Goal: Task Accomplishment & Management: Complete application form

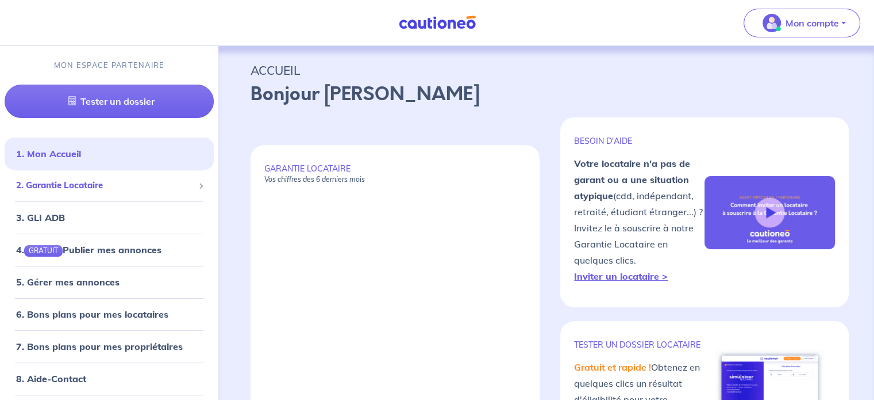
click at [123, 179] on span "2. Garantie Locataire" at bounding box center [105, 185] width 178 height 13
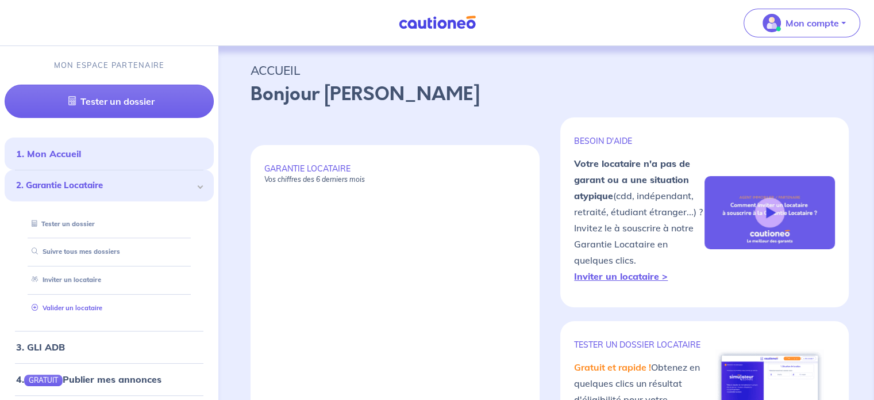
click at [75, 304] on link "Valider un locataire" at bounding box center [64, 308] width 75 height 8
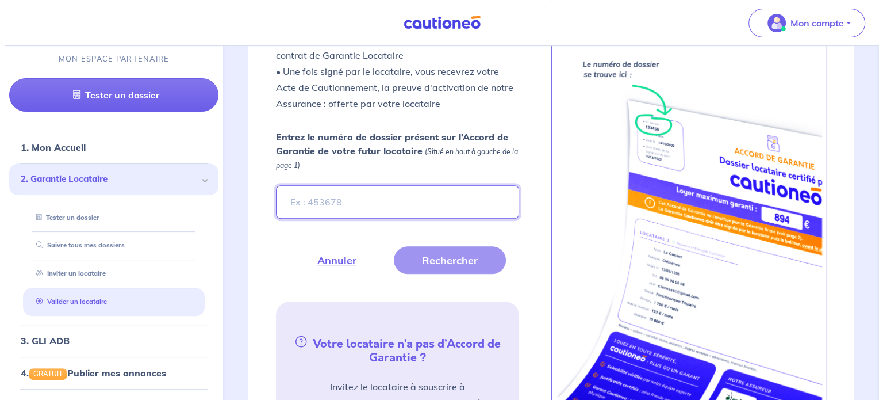
scroll to position [410, 0]
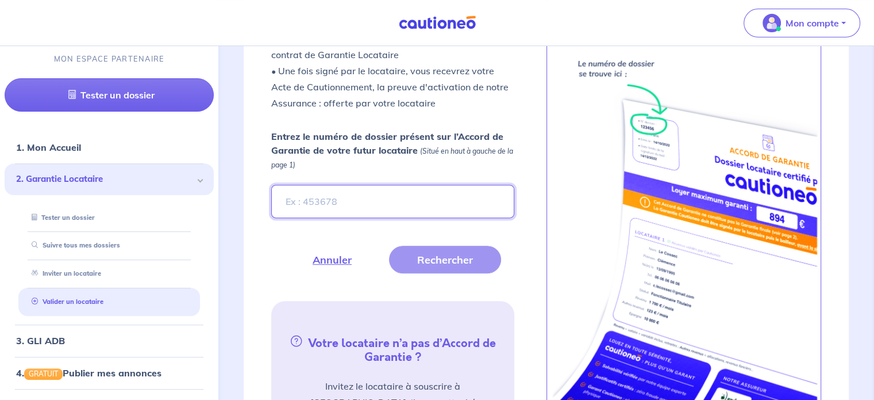
click at [347, 201] on input "Entrez le numéro de dossier présent sur l’Accord de Garantie de votre futur loc…" at bounding box center [392, 201] width 243 height 33
paste input "GnW2qw-2"
type input "GnW2qw-2"
click at [437, 263] on button "Rechercher" at bounding box center [445, 259] width 112 height 28
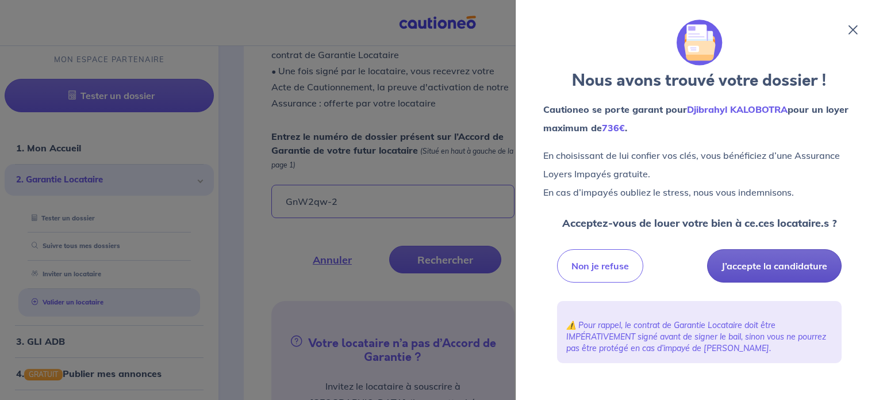
click at [761, 266] on button "J’accepte la candidature" at bounding box center [774, 265] width 135 height 33
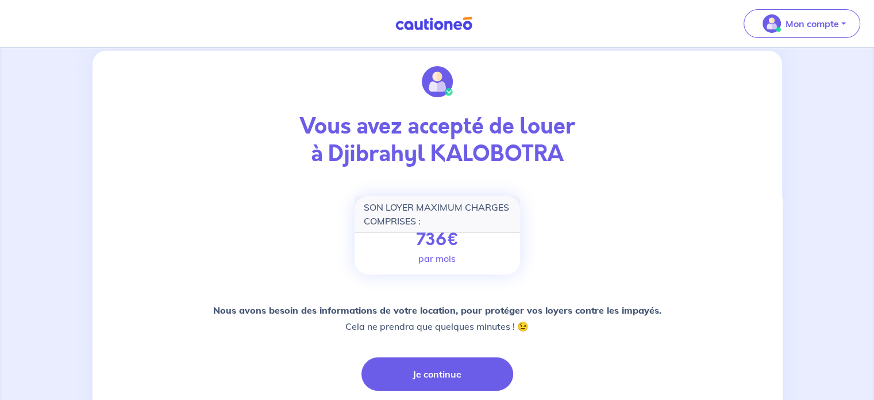
scroll to position [38, 0]
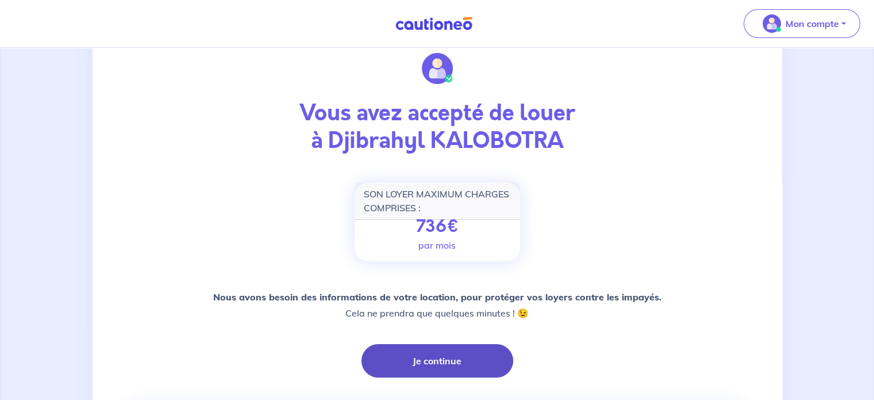
click at [420, 362] on button "Je continue" at bounding box center [438, 360] width 152 height 33
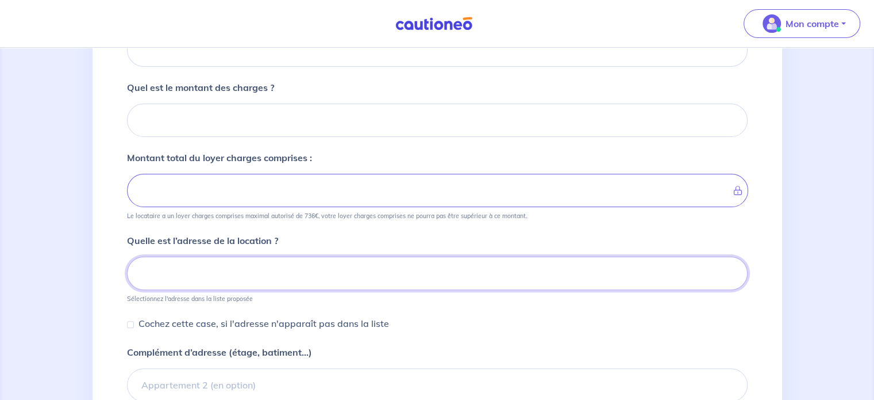
scroll to position [138, 0]
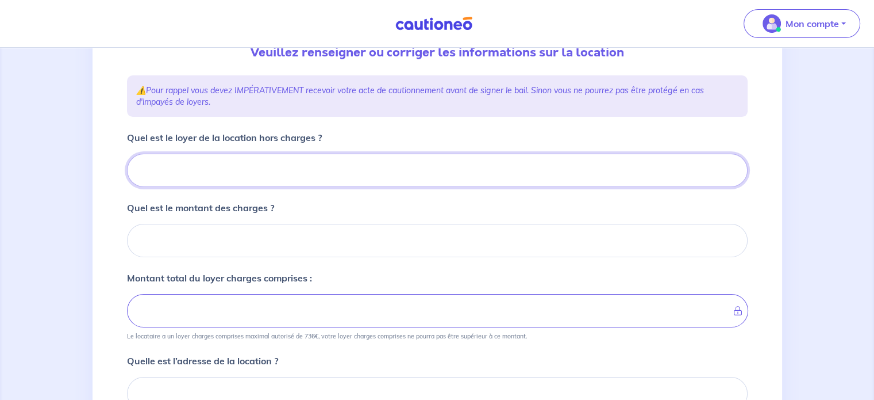
click at [223, 172] on input "Quel est le loyer de la location hors charges ?" at bounding box center [437, 169] width 621 height 33
type input "56"
type input "565"
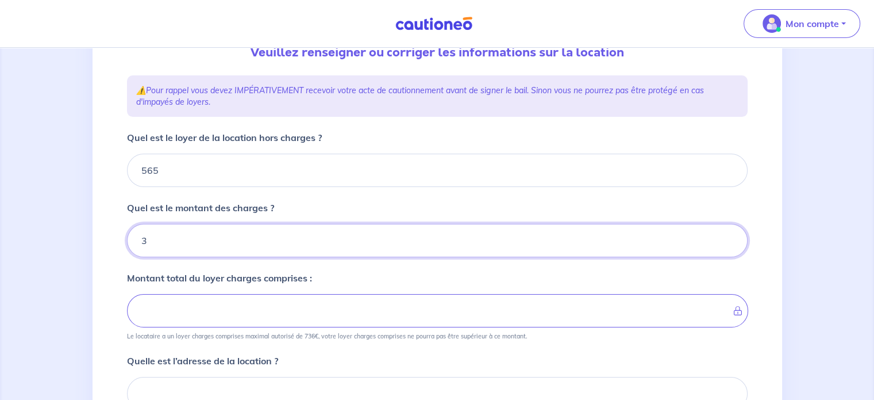
type input "30"
type input "595"
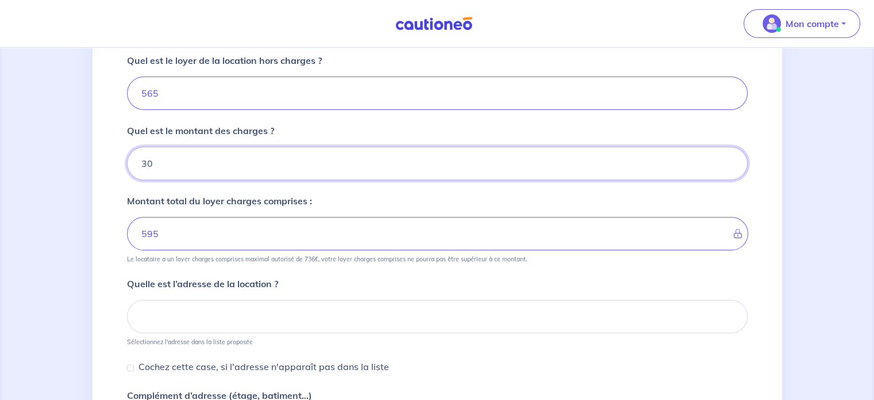
scroll to position [253, 0]
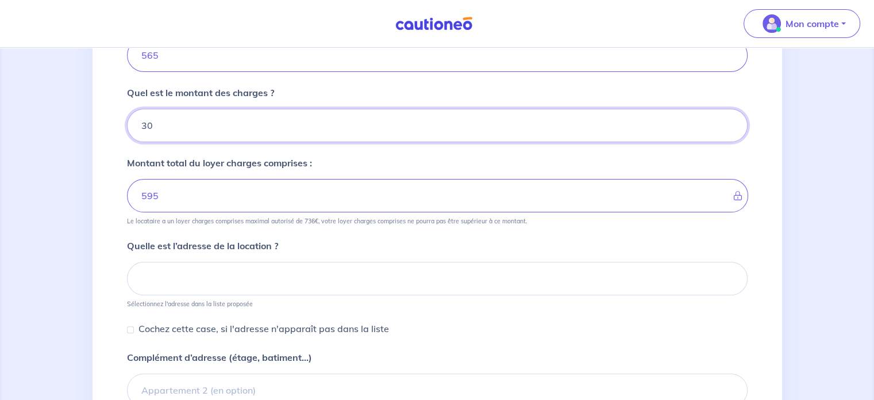
type input "30"
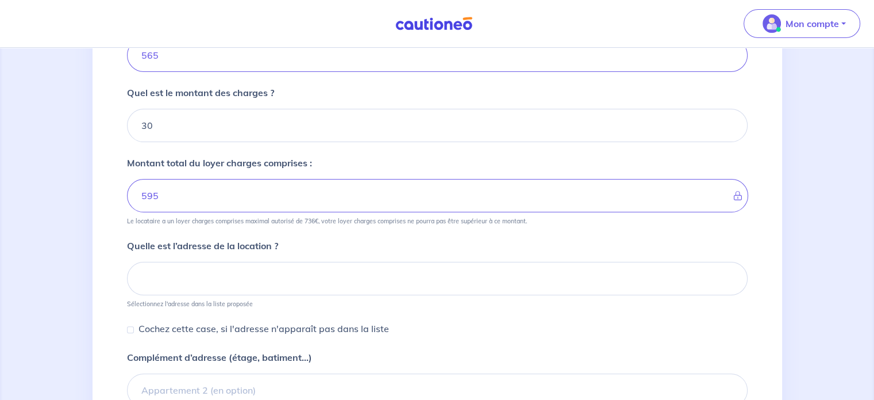
click at [71, 256] on div "1 2 3 4 Informations location Informations propriétaire Informations bail Valid…" at bounding box center [437, 163] width 874 height 736
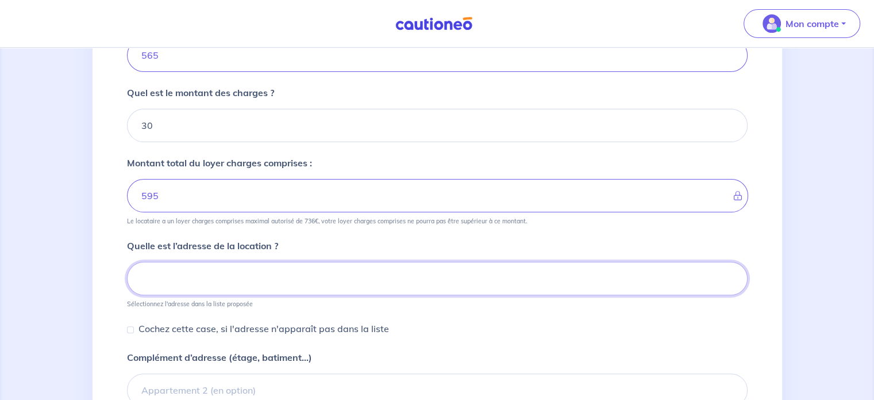
click at [195, 289] on input at bounding box center [437, 278] width 621 height 33
click at [193, 275] on input at bounding box center [437, 278] width 621 height 33
paste input "57 Boulevard Antonin Lassalle"
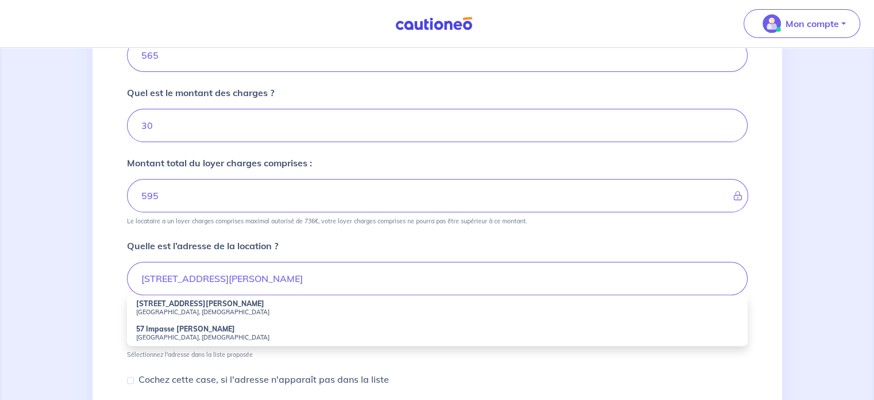
click at [181, 309] on small "Villefranche-sur-Saône, France" at bounding box center [437, 312] width 602 height 8
type input "57 Boulevard Antonin Lassalle, Villefranche-sur-Saône, France"
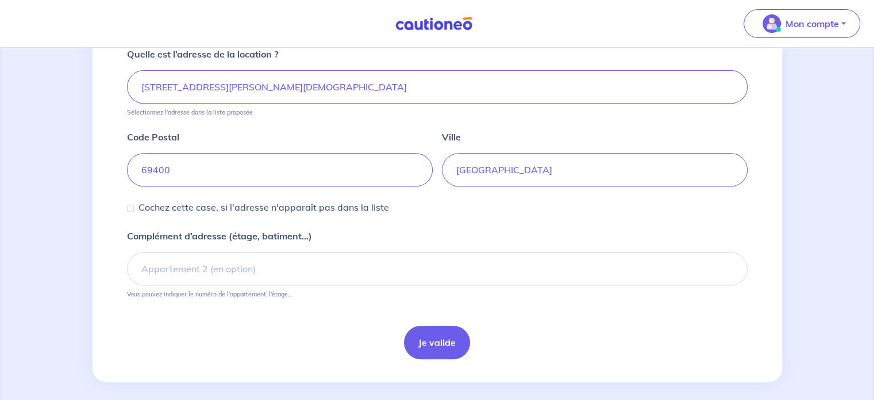
scroll to position [445, 0]
click at [439, 337] on button "Je valide" at bounding box center [437, 341] width 66 height 33
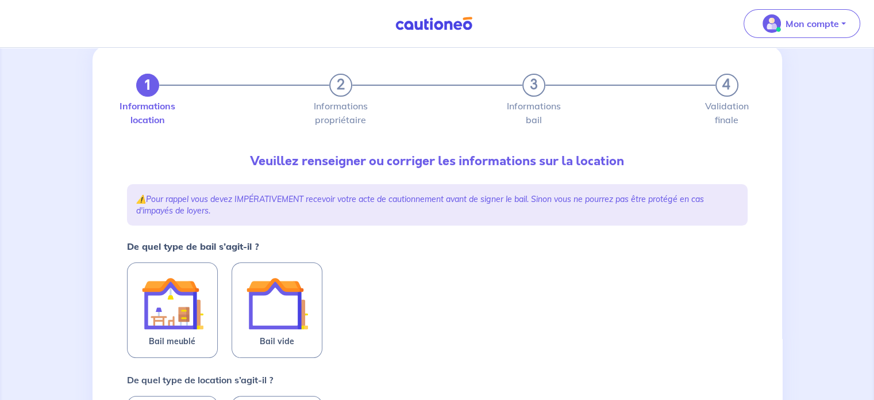
scroll to position [38, 0]
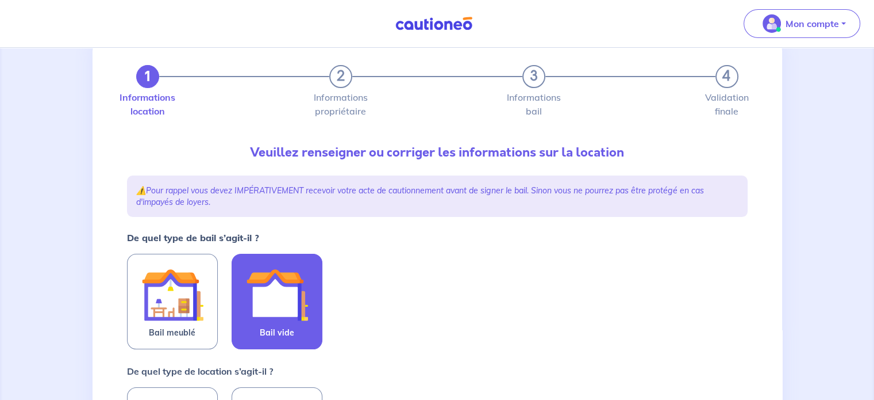
click at [251, 298] on img at bounding box center [277, 294] width 62 height 62
click at [0, 0] on input "Bail vide" at bounding box center [0, 0] width 0 height 0
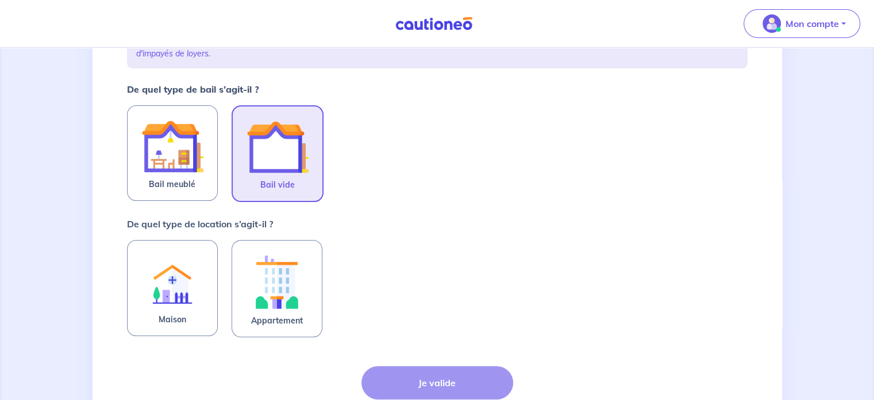
scroll to position [191, 0]
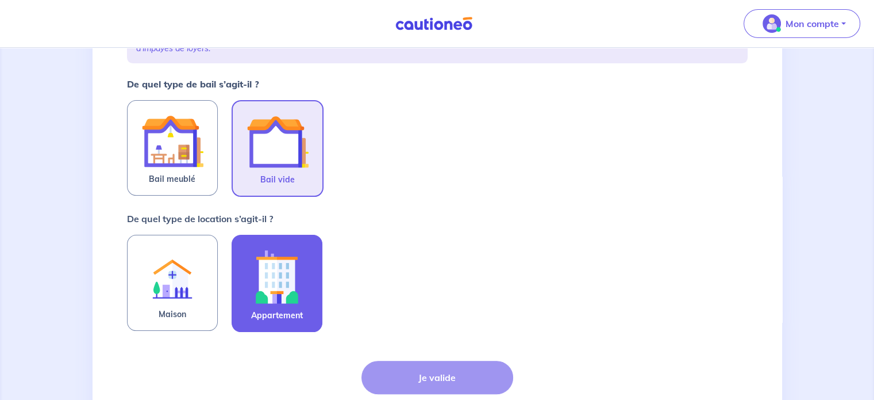
click at [299, 276] on img at bounding box center [277, 276] width 62 height 64
click at [0, 0] on input "Appartement" at bounding box center [0, 0] width 0 height 0
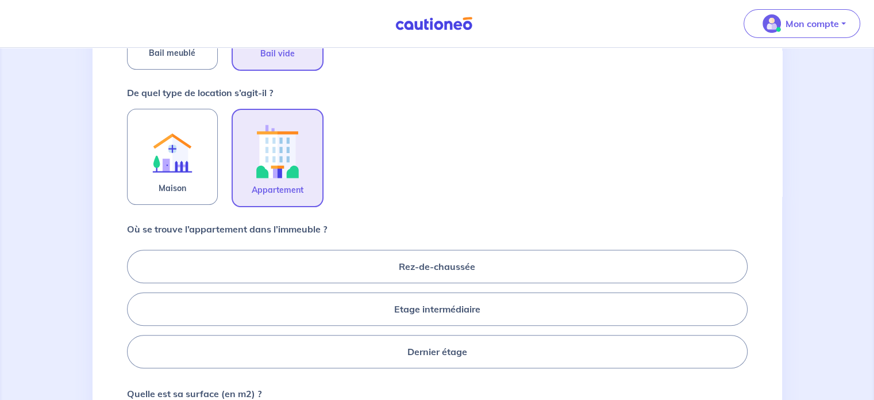
scroll to position [345, 0]
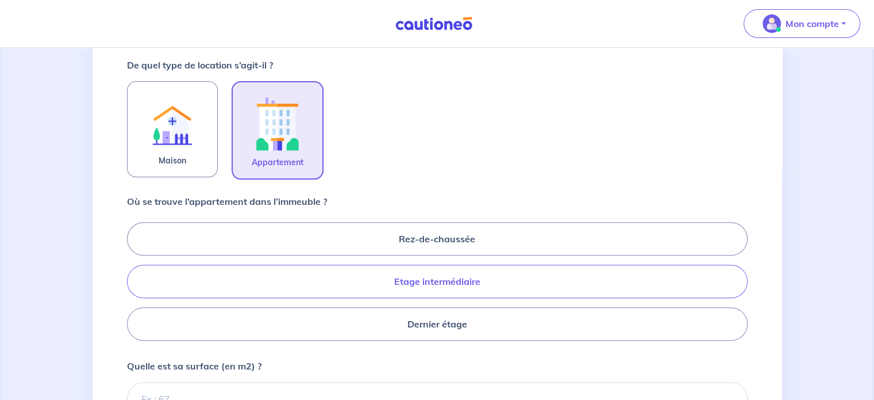
click at [443, 278] on label "Etage intermédiaire" at bounding box center [437, 280] width 621 height 33
click at [135, 278] on input "Etage intermédiaire" at bounding box center [130, 280] width 7 height 7
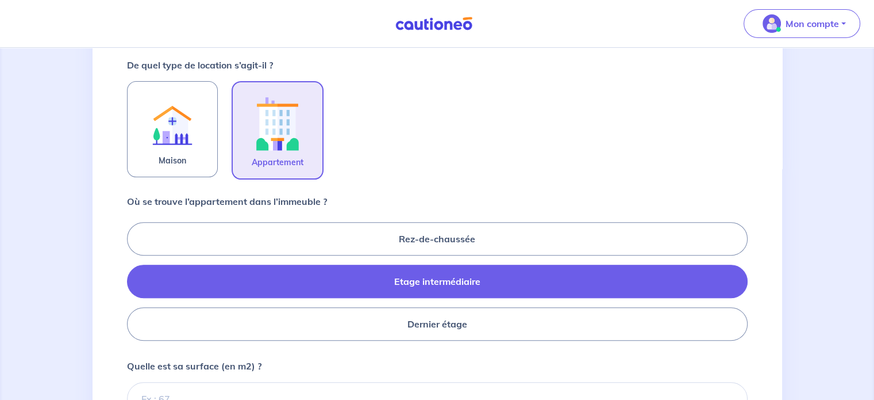
radio input "true"
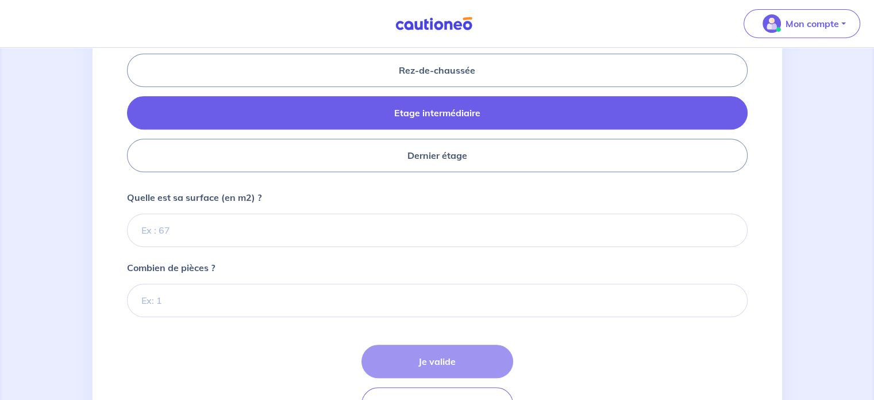
scroll to position [498, 0]
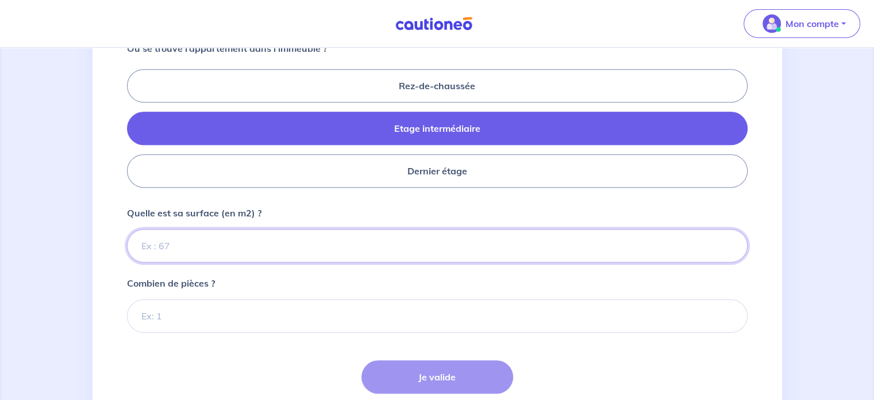
click at [203, 250] on input "Quelle est sa surface (en m2) ?" at bounding box center [437, 245] width 621 height 33
type input "43.19"
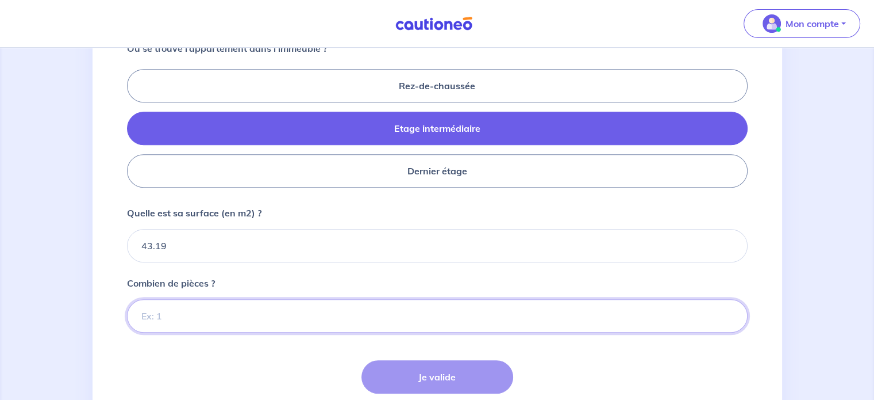
click at [209, 314] on input "Combien de pièces ?" at bounding box center [437, 315] width 621 height 33
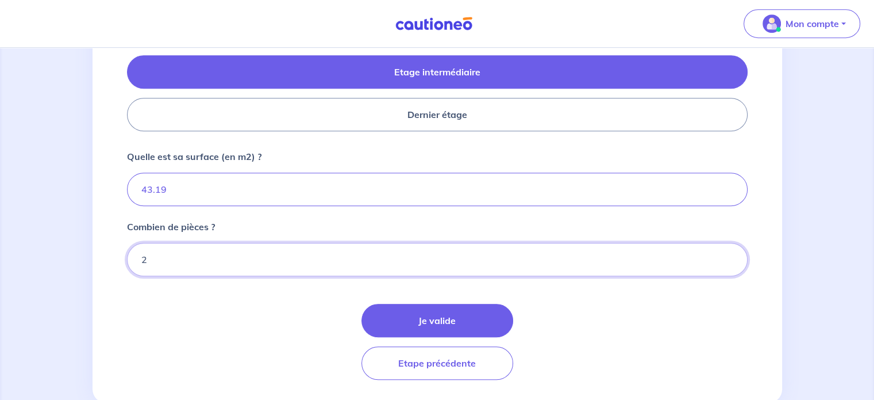
scroll to position [575, 0]
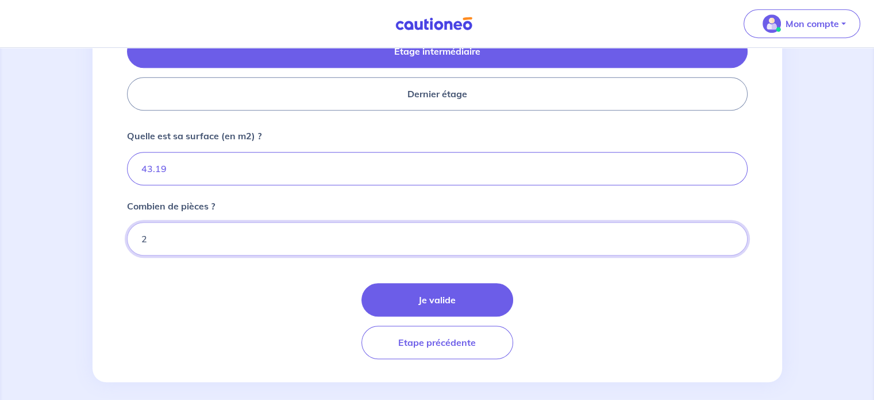
type input "2"
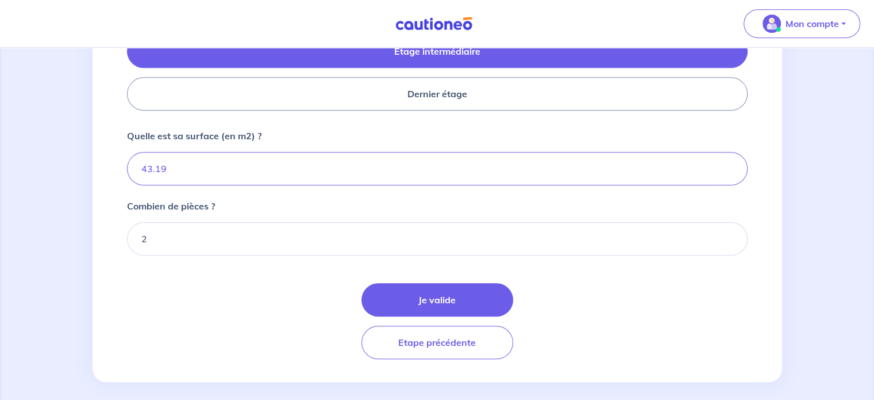
drag, startPoint x: 189, startPoint y: 310, endPoint x: 198, endPoint y: 312, distance: 9.3
click at [190, 312] on div "Je valide Etape précédente" at bounding box center [437, 321] width 621 height 76
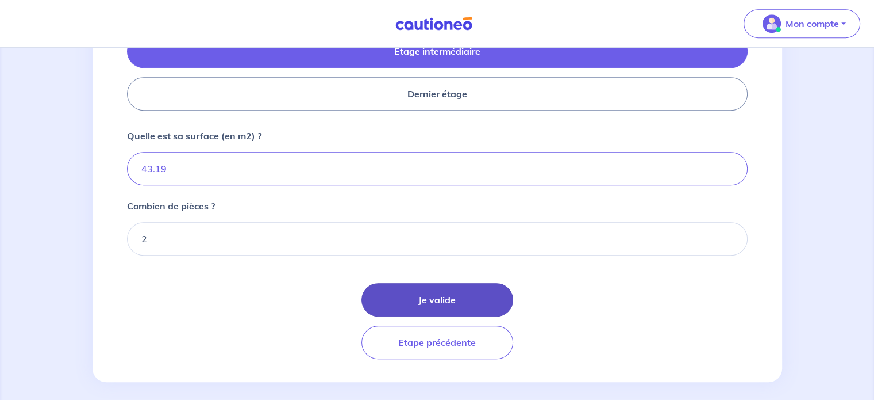
click at [444, 294] on button "Je valide" at bounding box center [438, 299] width 152 height 33
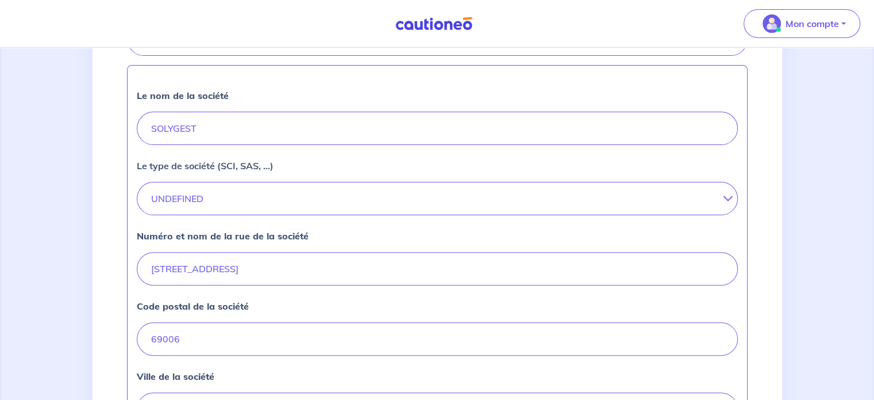
scroll to position [306, 0]
drag, startPoint x: 230, startPoint y: 197, endPoint x: 213, endPoint y: 197, distance: 17.2
click at [213, 197] on button "UNDEFINED" at bounding box center [437, 197] width 601 height 33
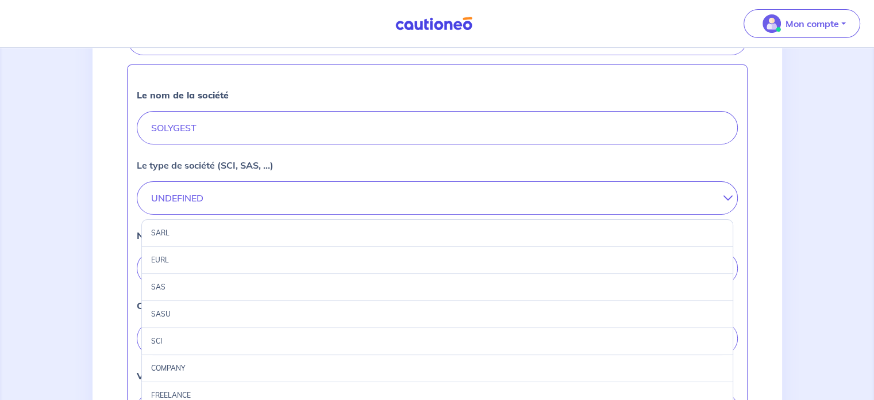
click at [157, 287] on div "SAS" at bounding box center [437, 287] width 592 height 27
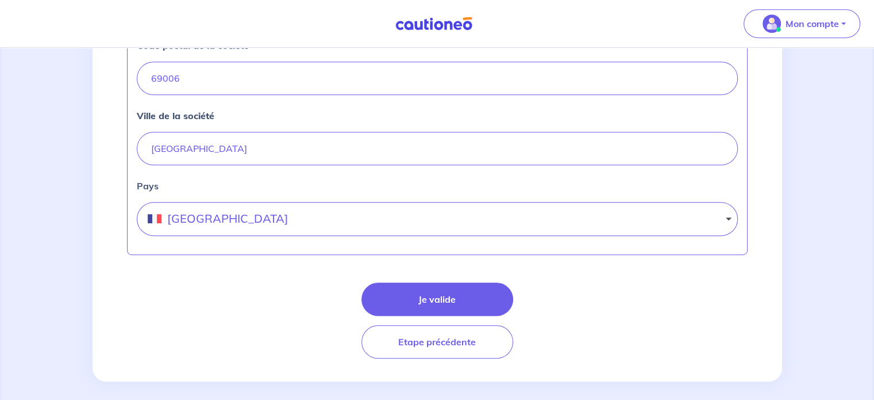
scroll to position [573, 0]
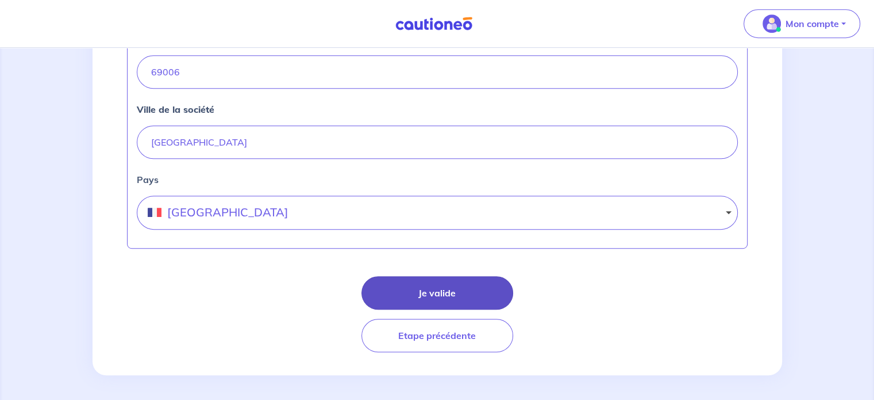
click at [465, 296] on button "Je valide" at bounding box center [438, 292] width 152 height 33
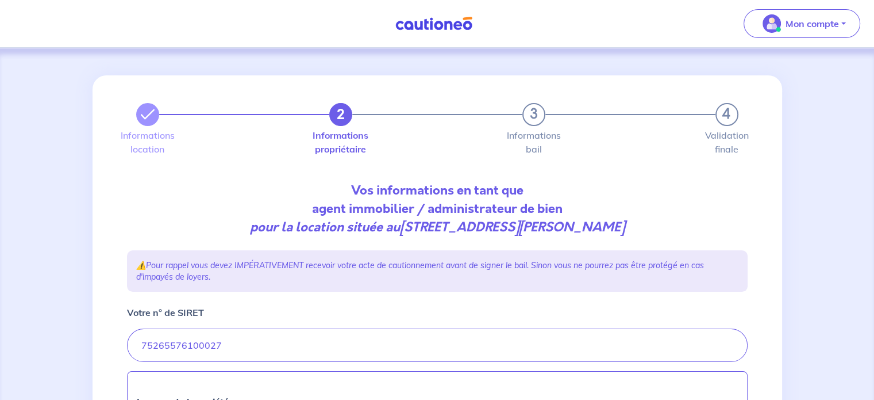
select select "FR"
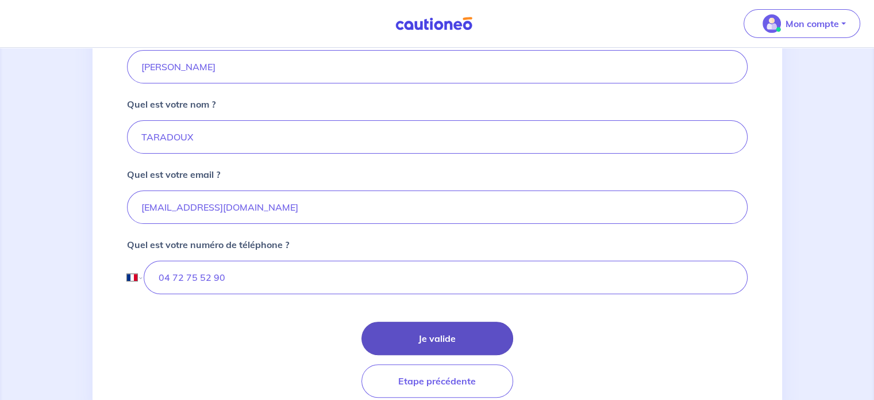
scroll to position [306, 0]
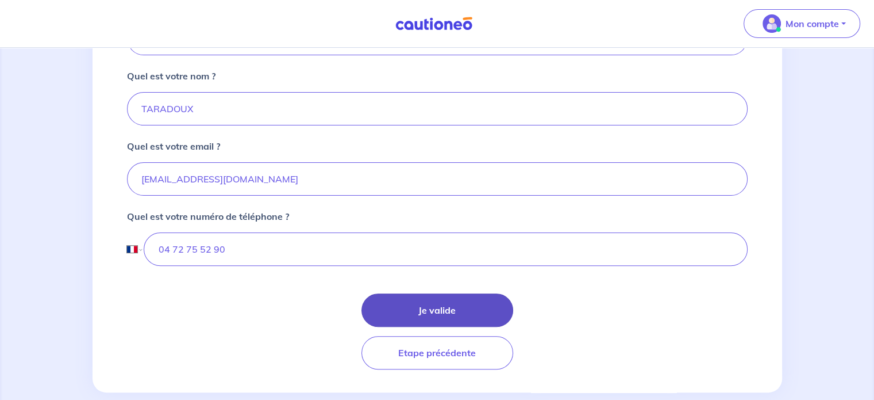
click at [447, 310] on button "Je valide" at bounding box center [438, 309] width 152 height 33
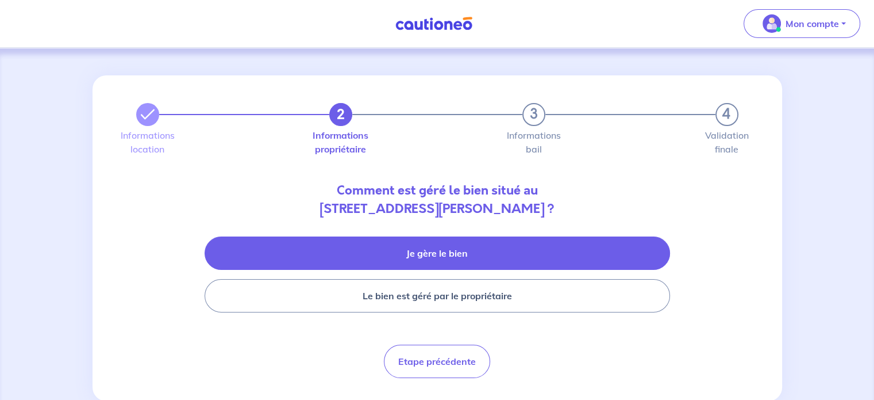
click at [416, 257] on button "Je gère le bien" at bounding box center [438, 252] width 466 height 33
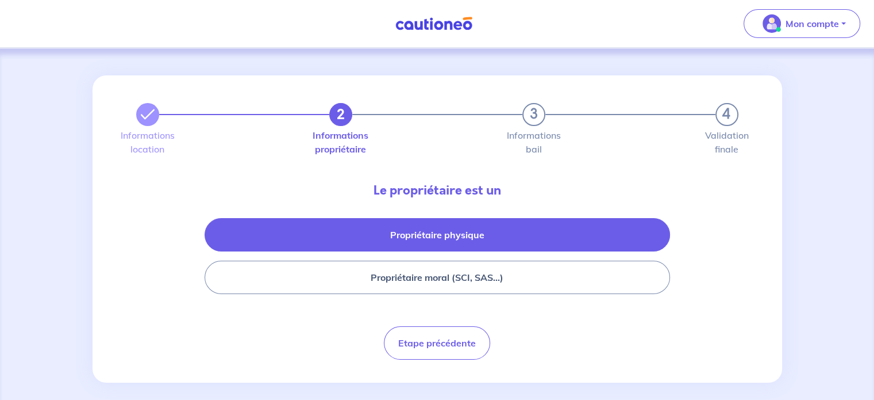
click at [442, 244] on button "Propriétaire physique" at bounding box center [438, 234] width 466 height 33
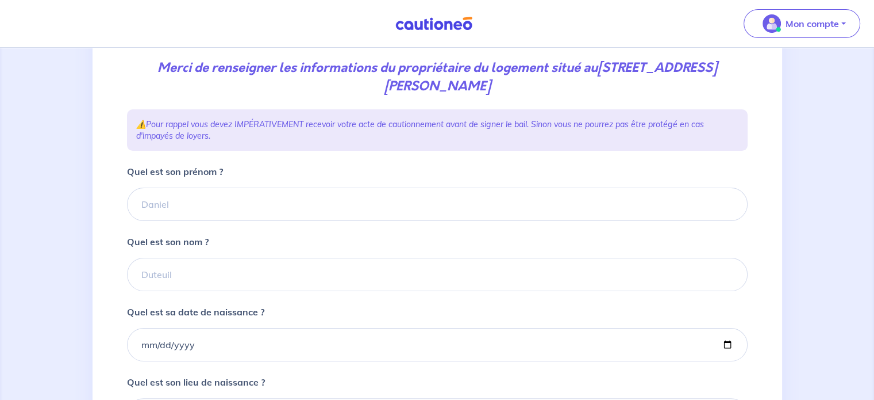
scroll to position [153, 0]
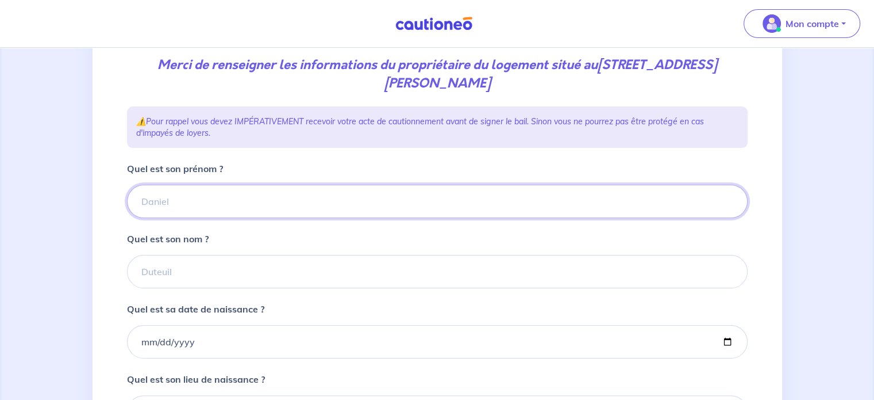
click at [205, 202] on input "Quel est son prénom ?" at bounding box center [437, 201] width 621 height 33
type input "Chantal"
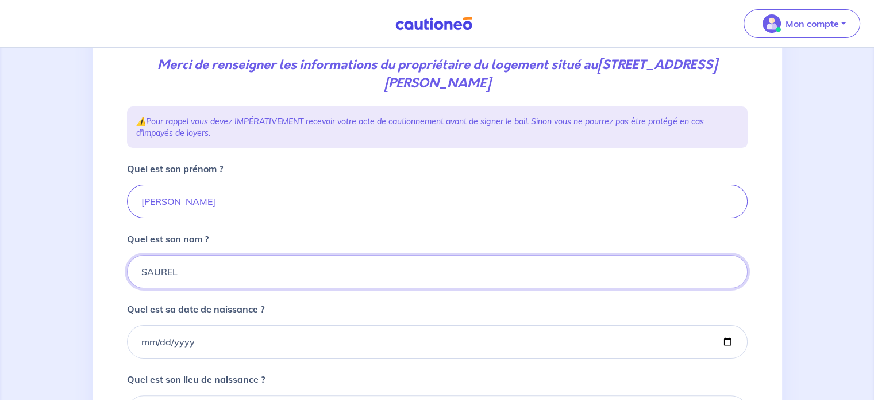
type input "SAUREL"
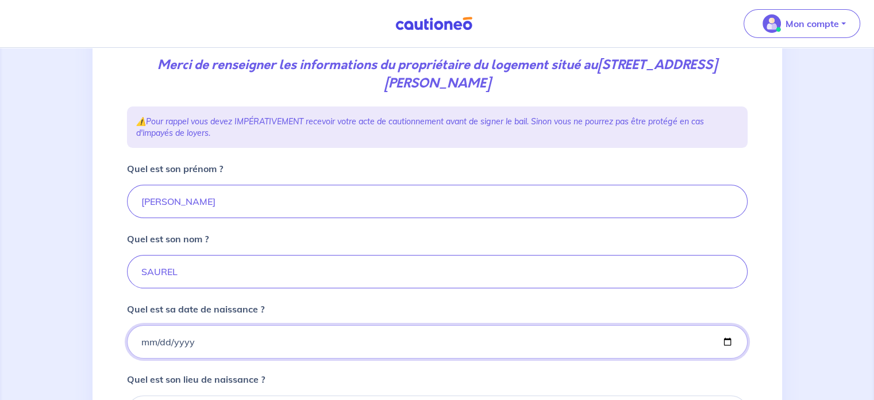
click at [211, 342] on input "Quel est sa date de naissance ?" at bounding box center [437, 341] width 621 height 33
type input "0195-12-13"
type input "1948-12-13"
click at [103, 319] on div "2 3 4 Informations location Informations propriétaire Informations bail Validat…" at bounding box center [438, 238] width 690 height 632
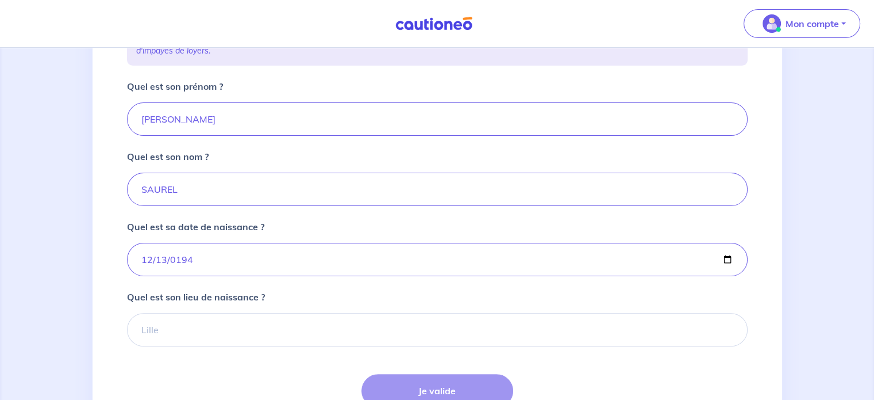
scroll to position [268, 0]
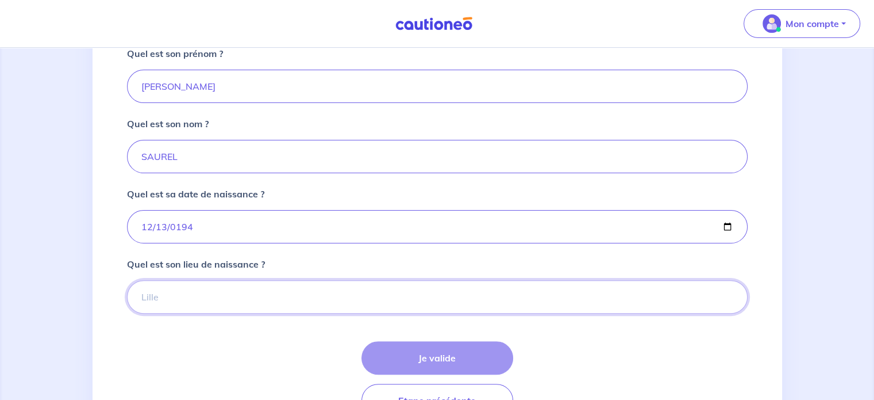
click at [198, 294] on input "Quel est son lieu de naissance ?" at bounding box center [437, 296] width 621 height 33
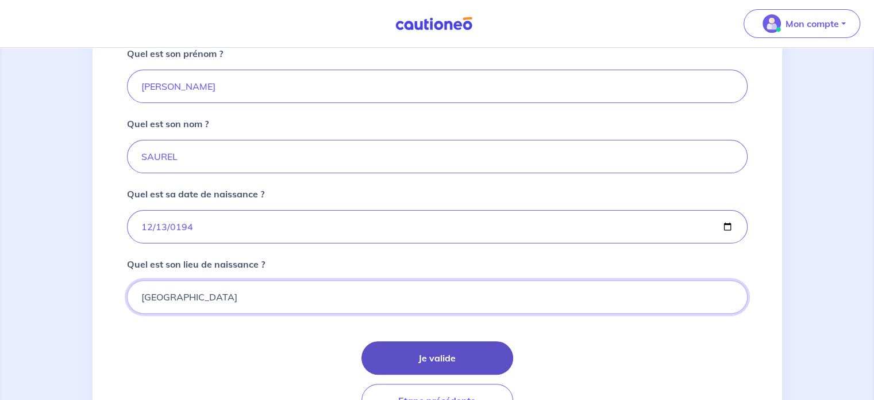
type input "DIJON"
click at [460, 362] on button "Je valide" at bounding box center [438, 357] width 152 height 33
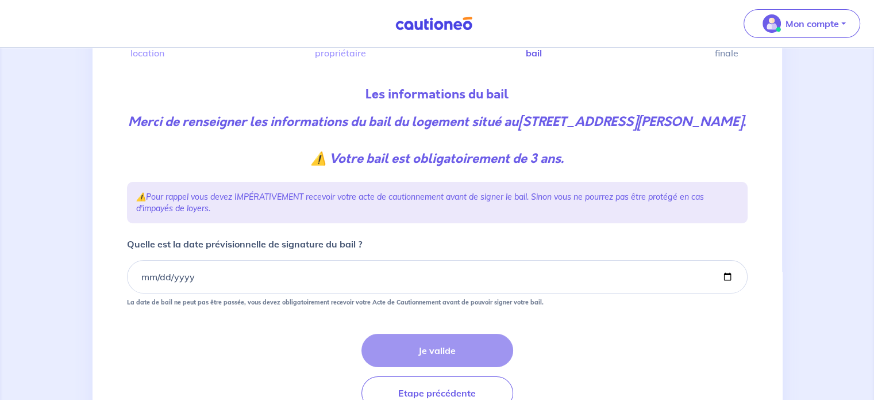
scroll to position [115, 0]
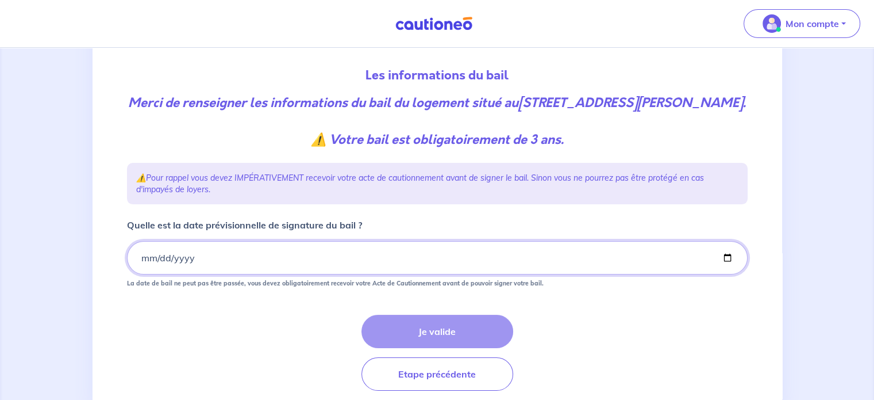
click at [158, 274] on input "Quelle est la date prévisionnelle de signature du bail ?" at bounding box center [437, 257] width 621 height 33
click at [141, 274] on input "Quelle est la date prévisionnelle de signature du bail ?" at bounding box center [437, 257] width 621 height 33
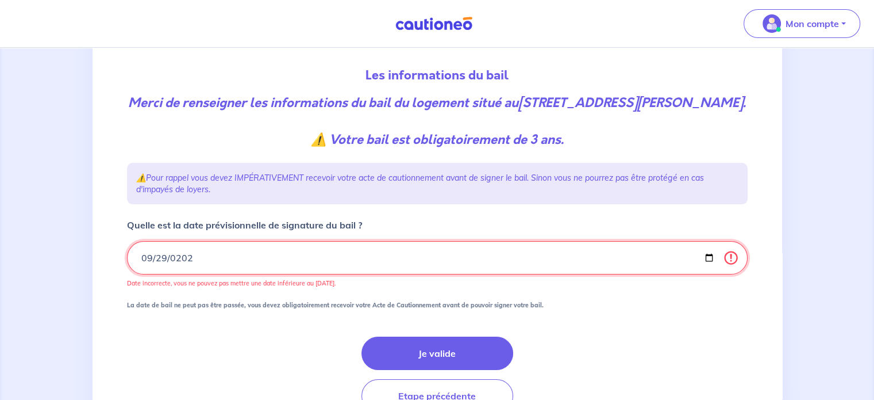
type input "2025-09-29"
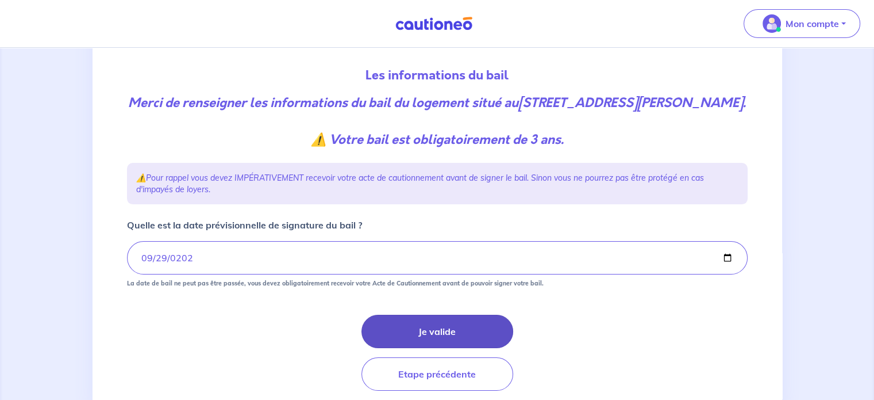
click at [421, 342] on button "Je valide" at bounding box center [438, 330] width 152 height 33
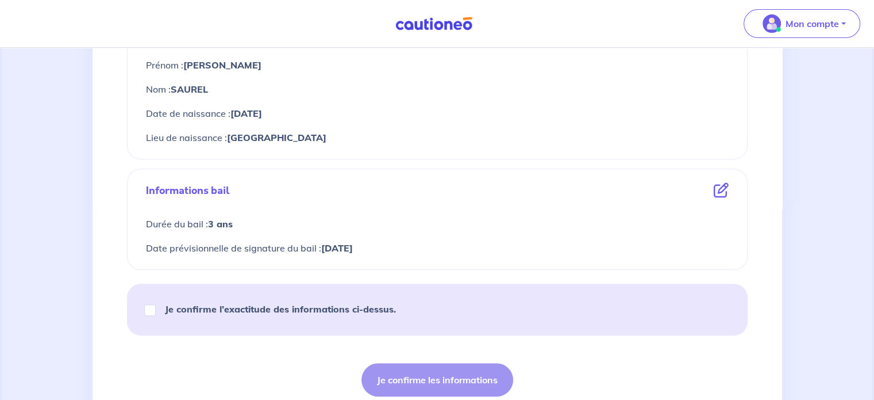
scroll to position [460, 0]
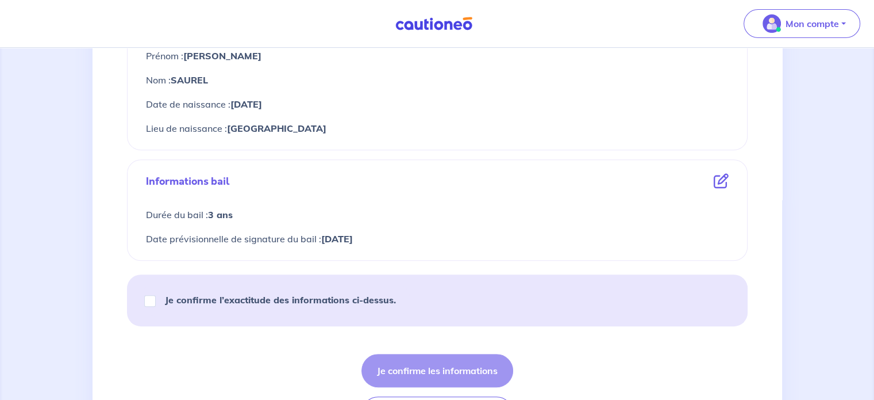
click at [282, 303] on strong "Je confirme l’exactitude des informations ci-dessus." at bounding box center [280, 299] width 231 height 11
click at [156, 303] on input "Je confirme l’exactitude des informations ci-dessus." at bounding box center [149, 300] width 11 height 11
checkbox input "true"
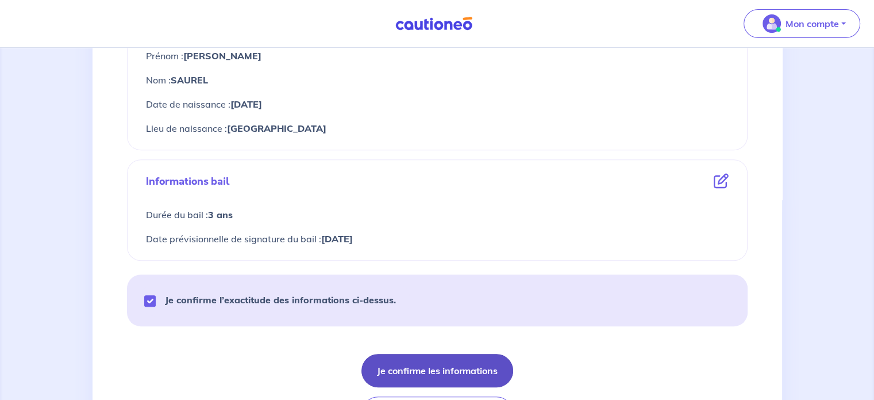
click at [431, 374] on button "Je confirme les informations" at bounding box center [438, 370] width 152 height 33
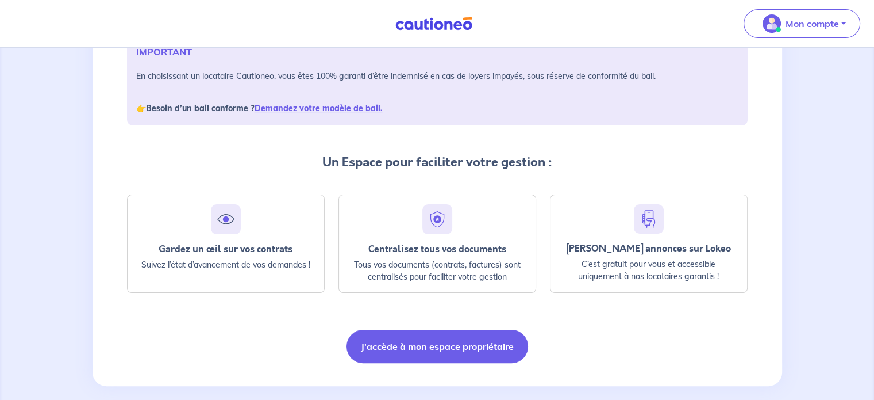
scroll to position [198, 0]
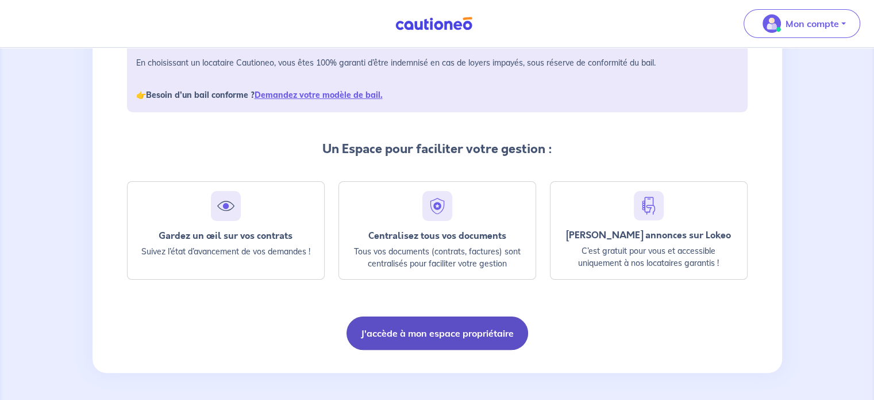
click at [415, 335] on button "J'accède à mon espace propriétaire" at bounding box center [438, 332] width 182 height 33
